Goal: Task Accomplishment & Management: Use online tool/utility

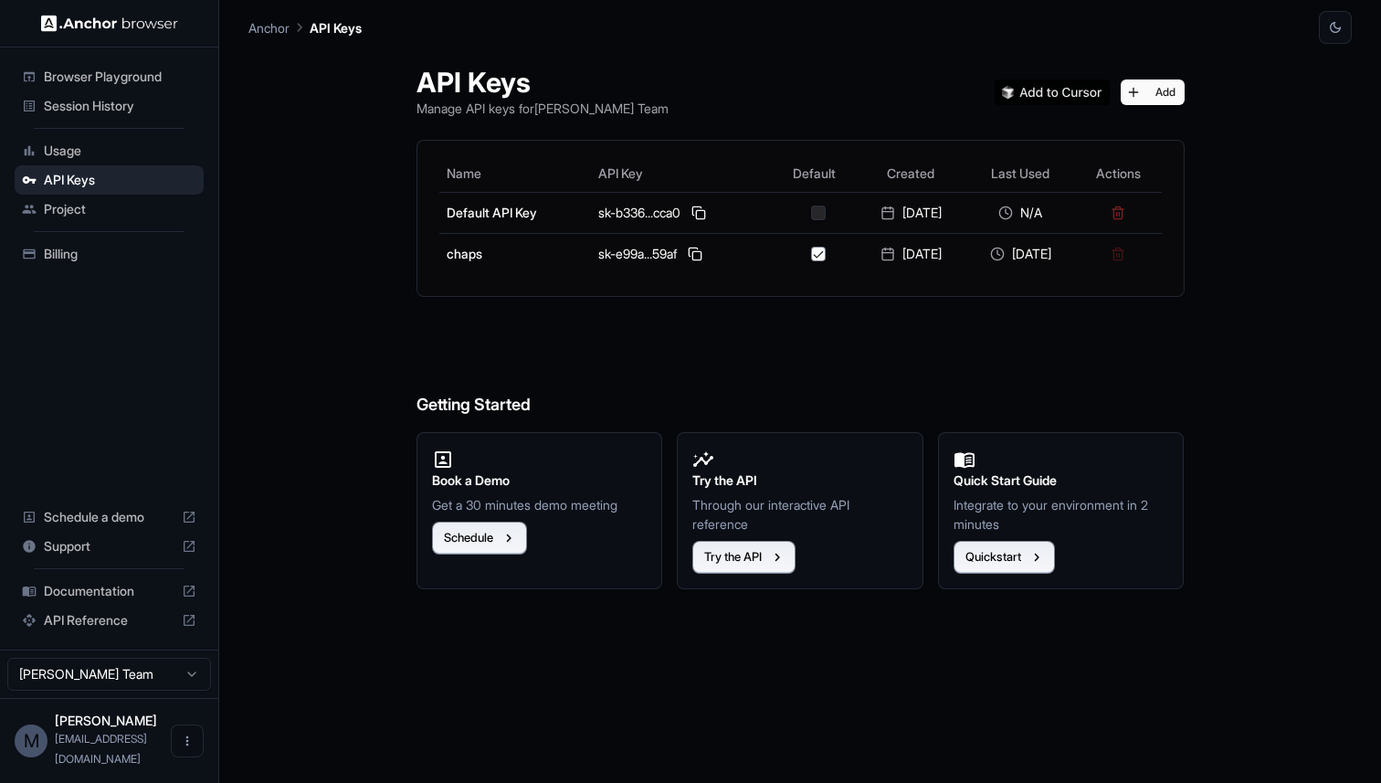
click at [95, 143] on span "Usage" at bounding box center [120, 151] width 153 height 18
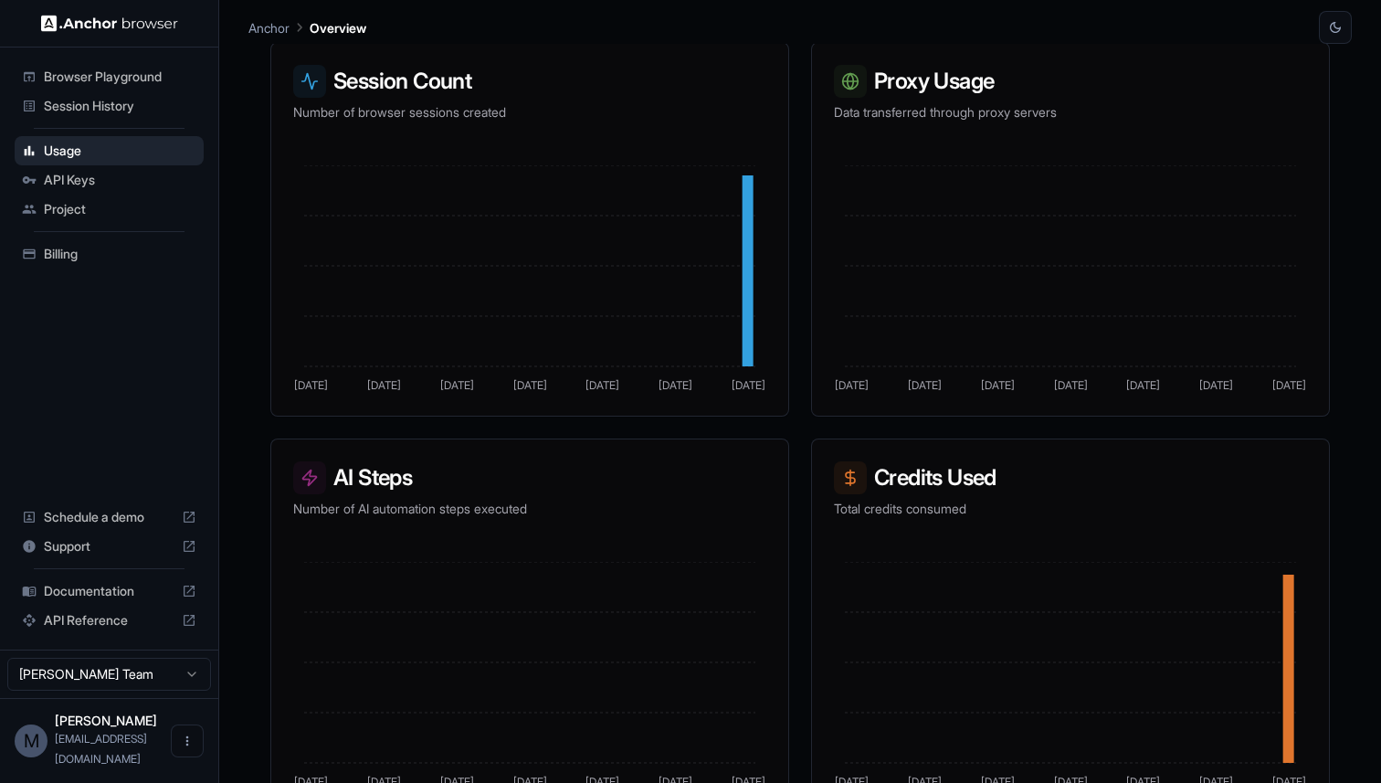
scroll to position [345, 0]
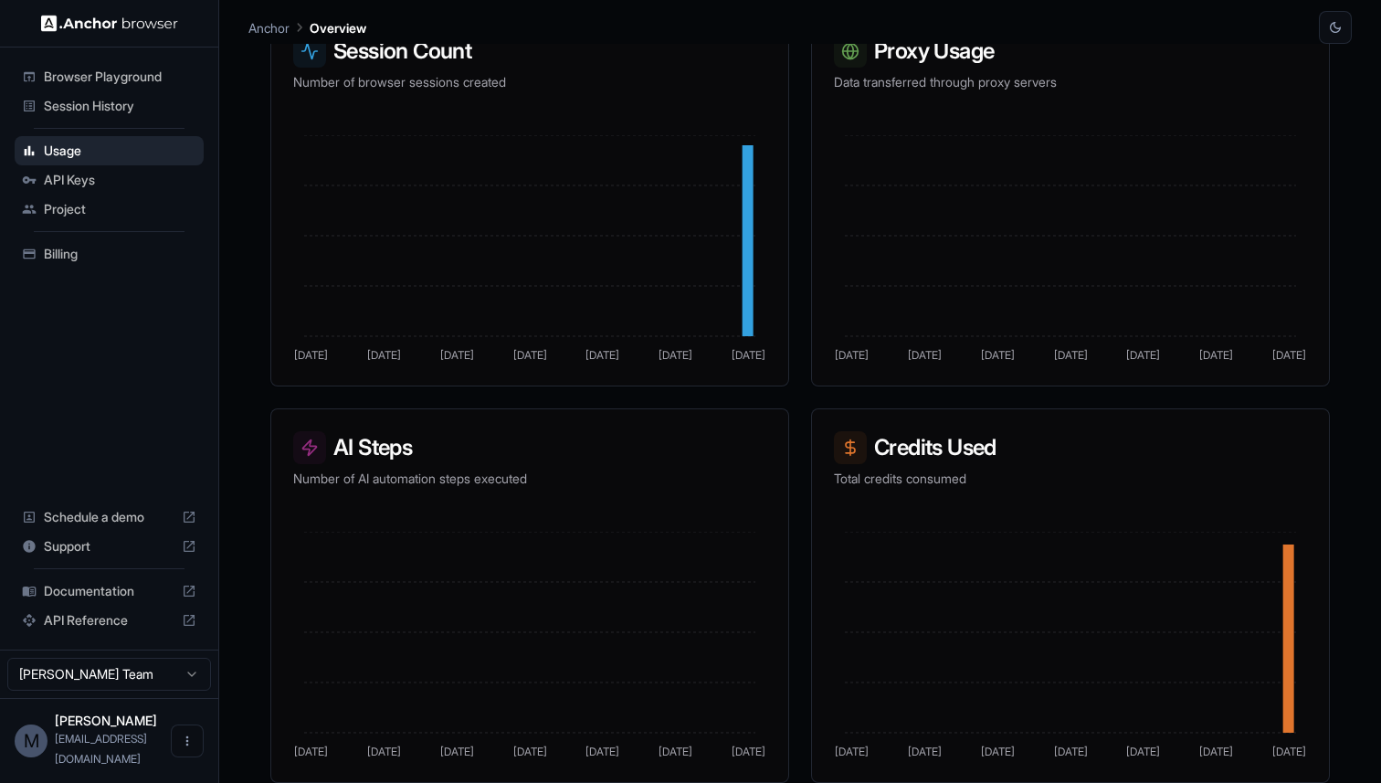
click at [153, 106] on span "Session History" at bounding box center [120, 106] width 153 height 18
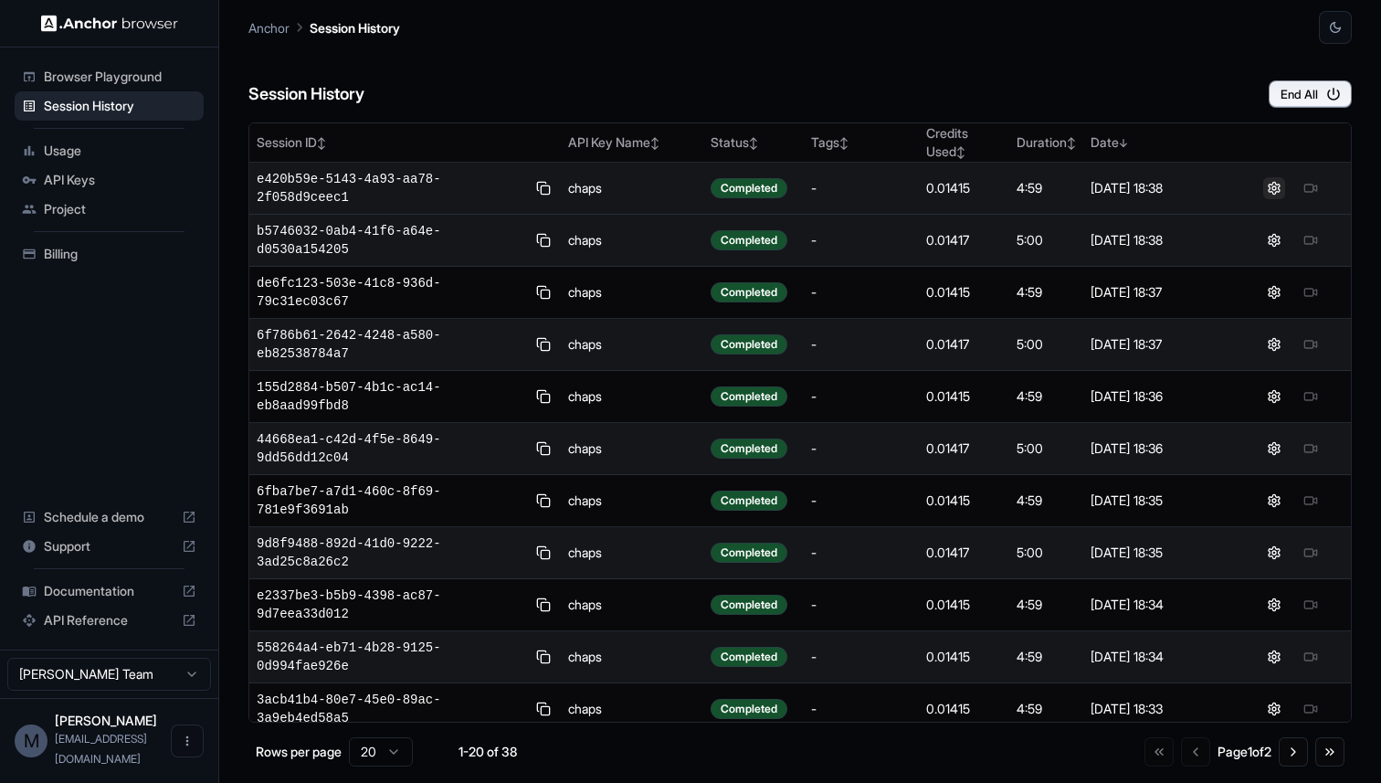
click at [1270, 195] on button at bounding box center [1274, 188] width 22 height 22
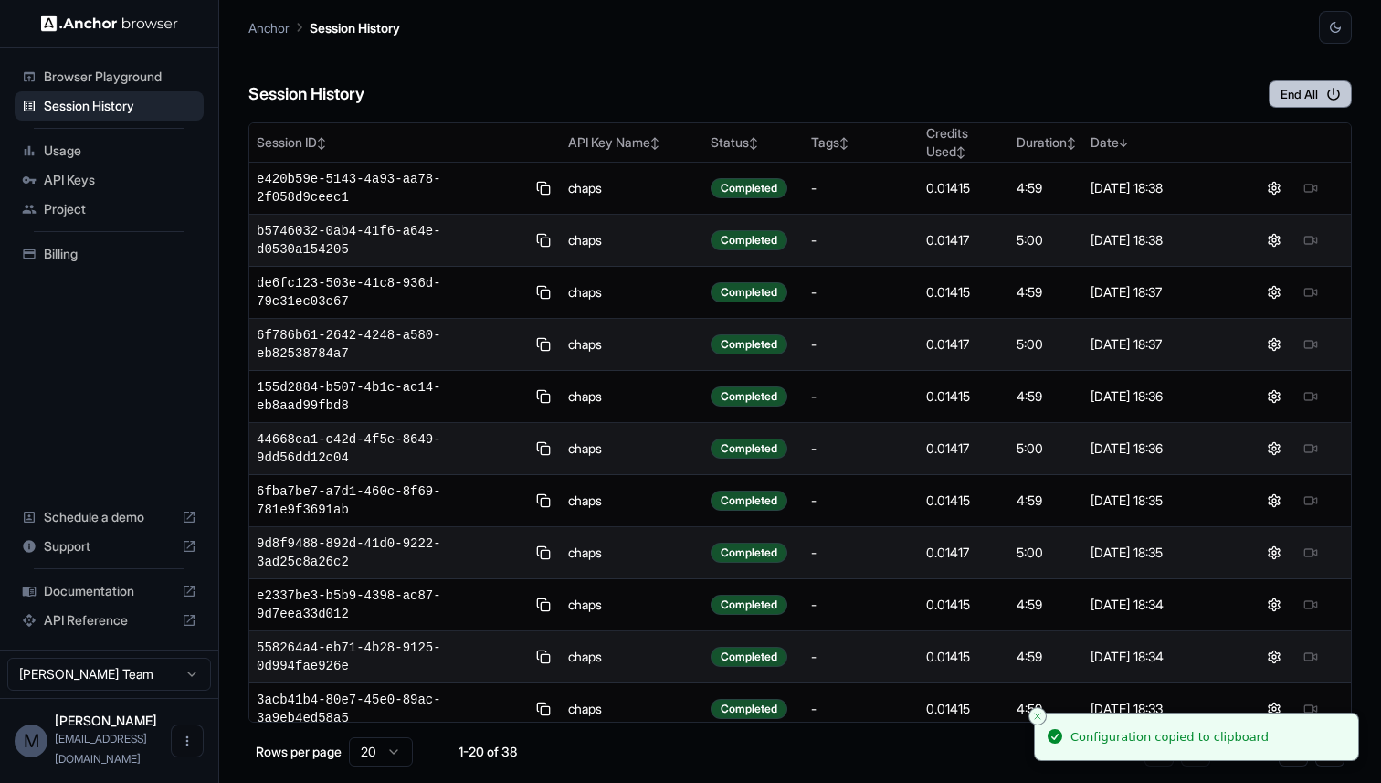
click at [1302, 89] on button "End All" at bounding box center [1310, 93] width 83 height 27
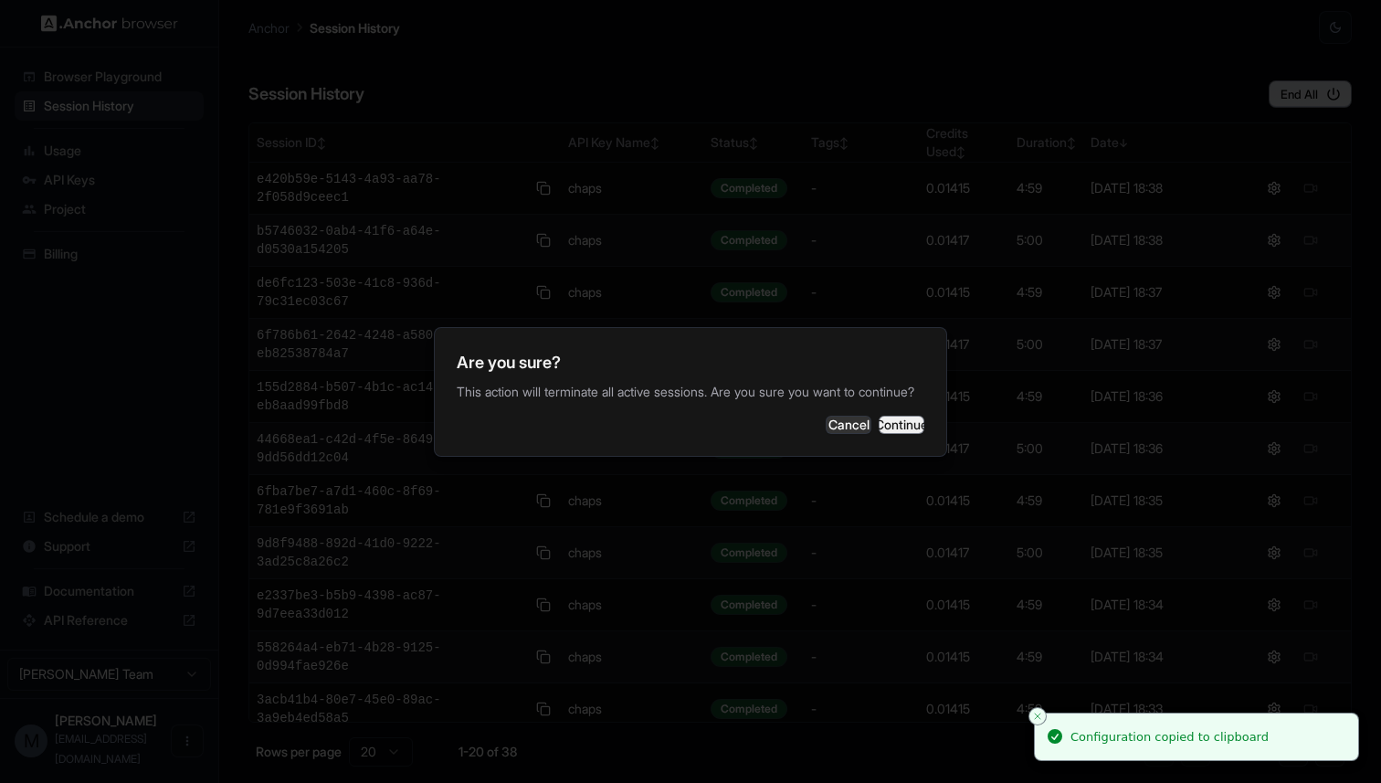
click at [895, 428] on button "Continue" at bounding box center [902, 425] width 46 height 18
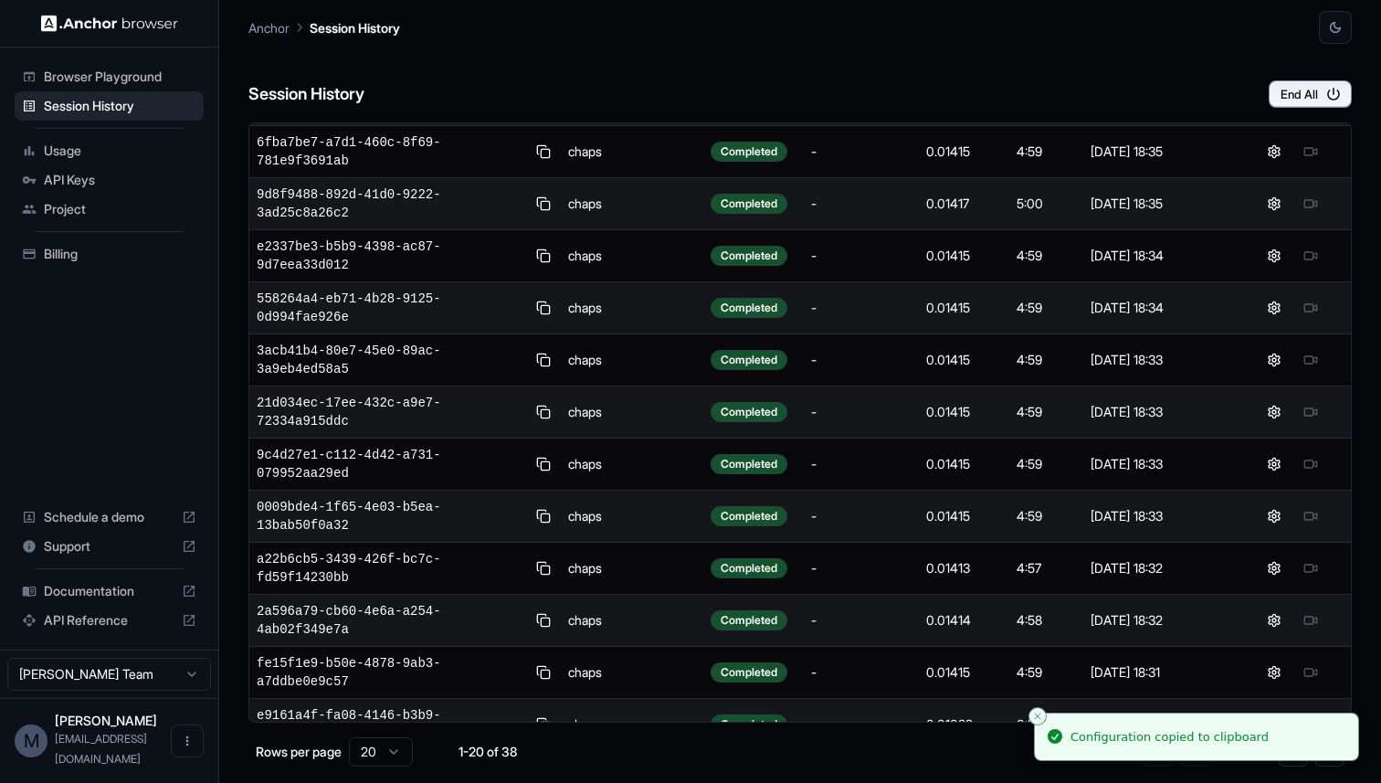
scroll to position [481, 0]
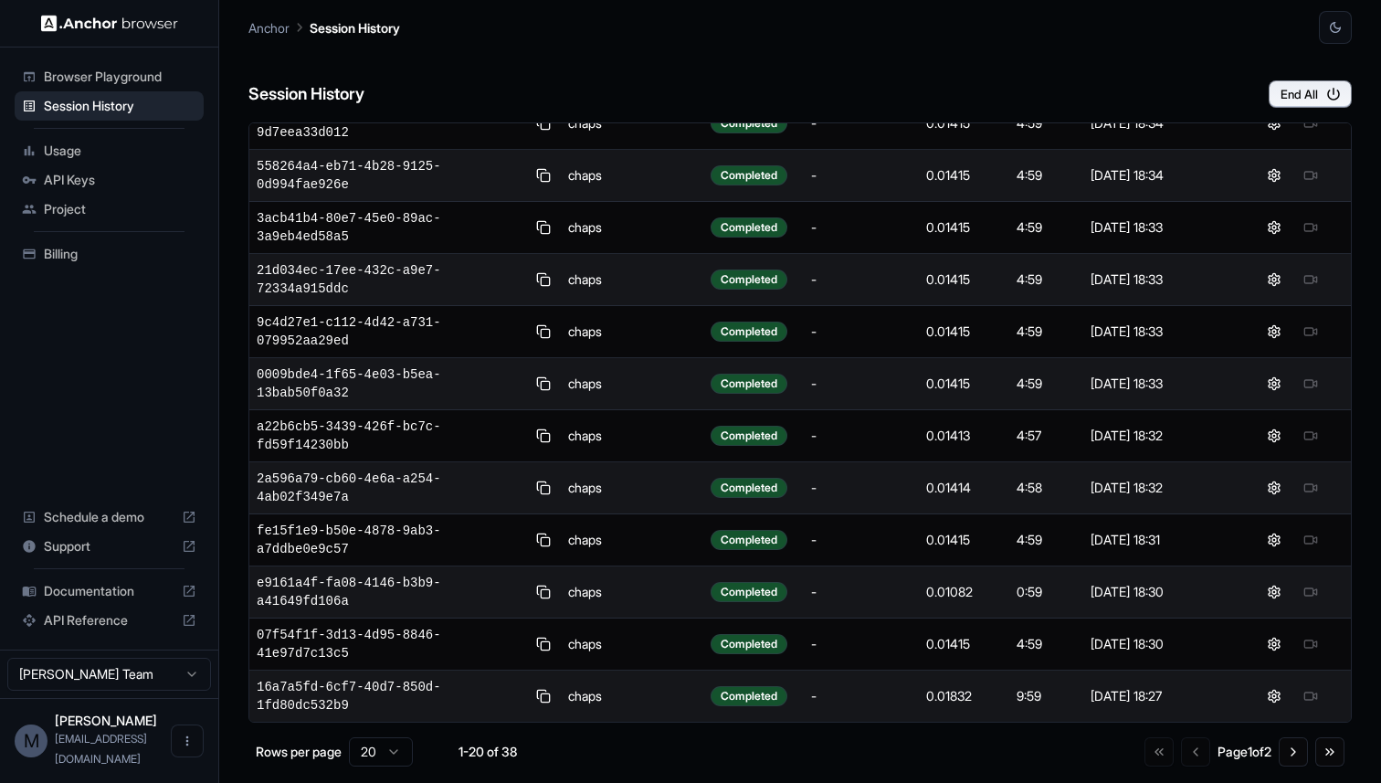
click at [381, 755] on html "Browser Playground Session History Usage API Keys Project Billing Schedule a de…" at bounding box center [690, 391] width 1381 height 783
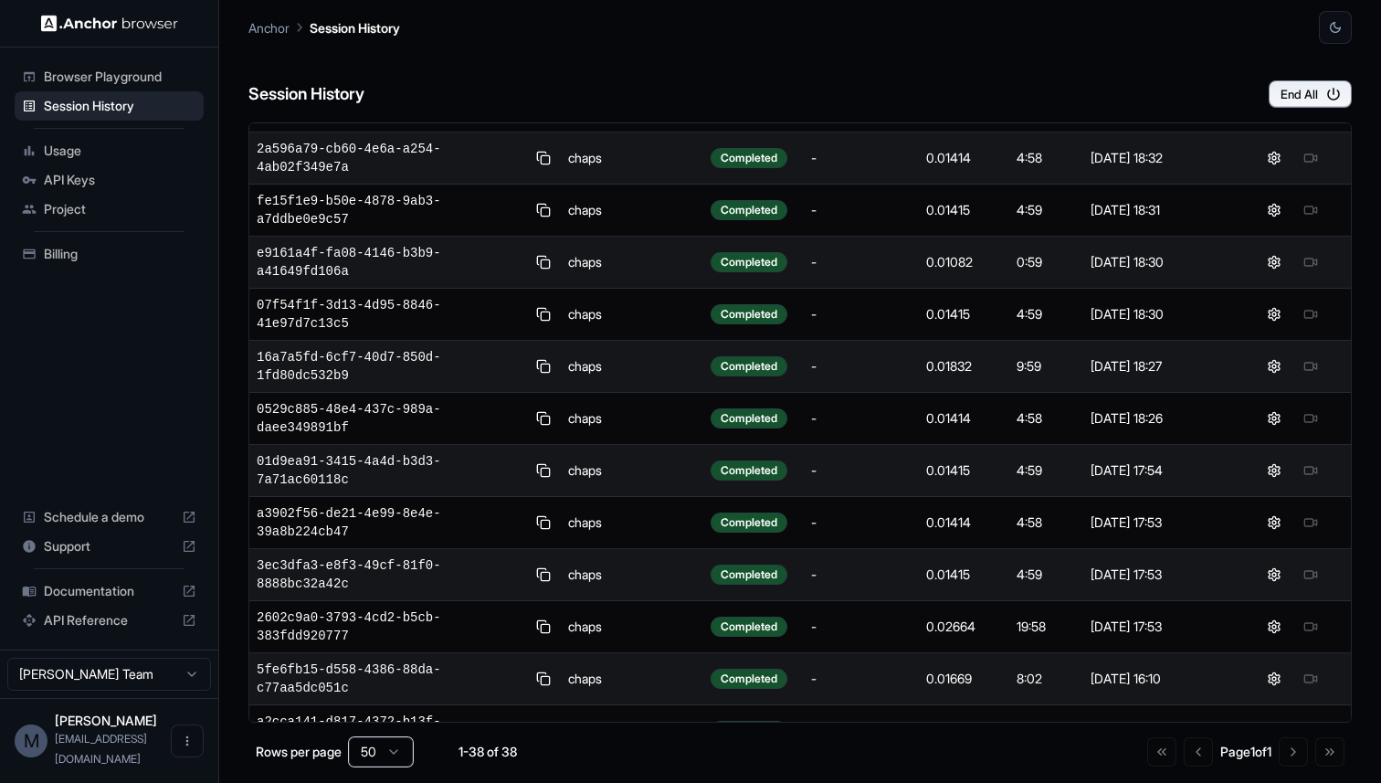
scroll to position [0, 0]
